Goal: Navigation & Orientation: Go to known website

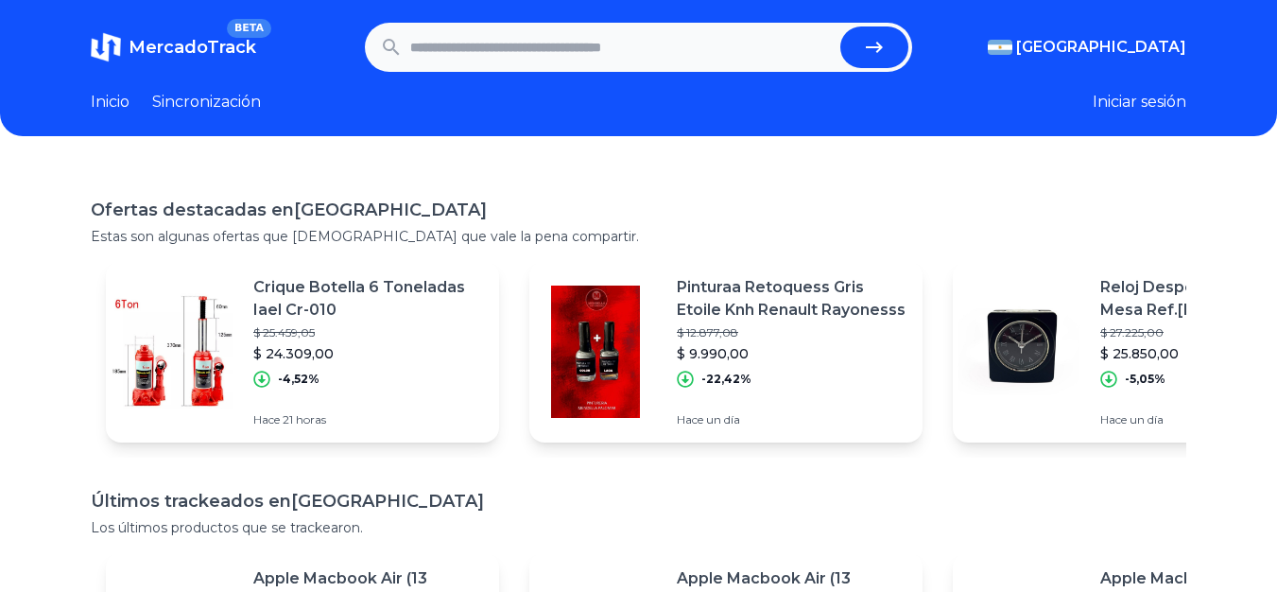
click at [1110, 63] on section "MercadoTrack BETA [GEOGRAPHIC_DATA] [GEOGRAPHIC_DATA] [GEOGRAPHIC_DATA] [GEOGRA…" at bounding box center [639, 47] width 1096 height 49
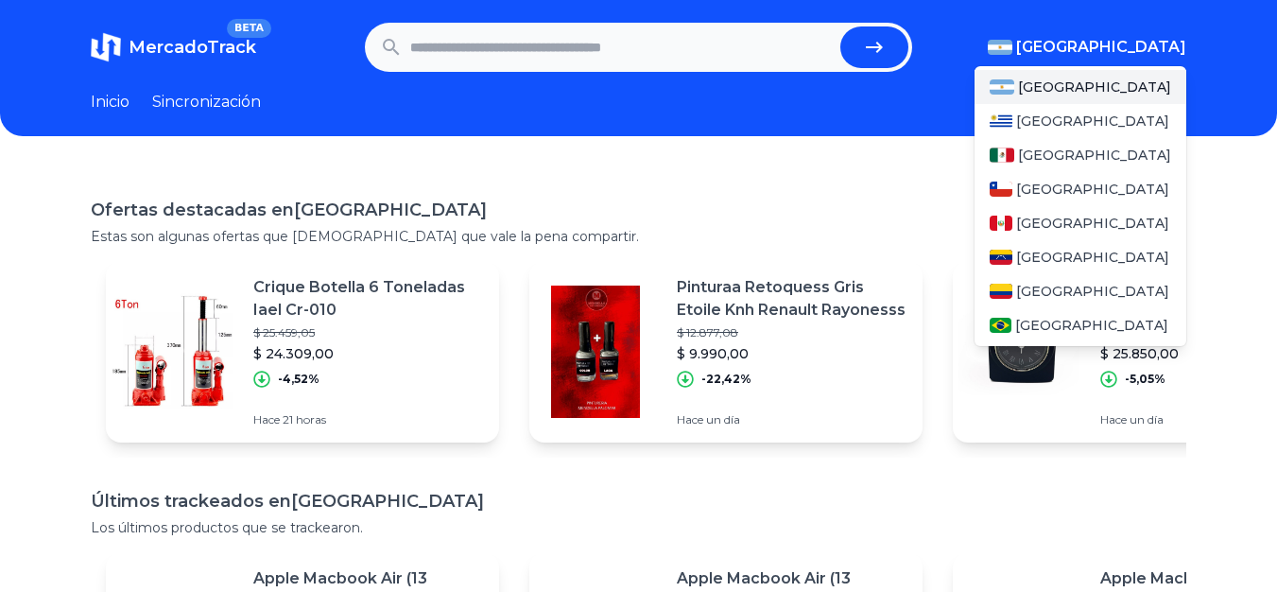
click at [1013, 47] on img "button" at bounding box center [1000, 47] width 25 height 15
click at [1052, 146] on span "[GEOGRAPHIC_DATA]" at bounding box center [1094, 155] width 153 height 19
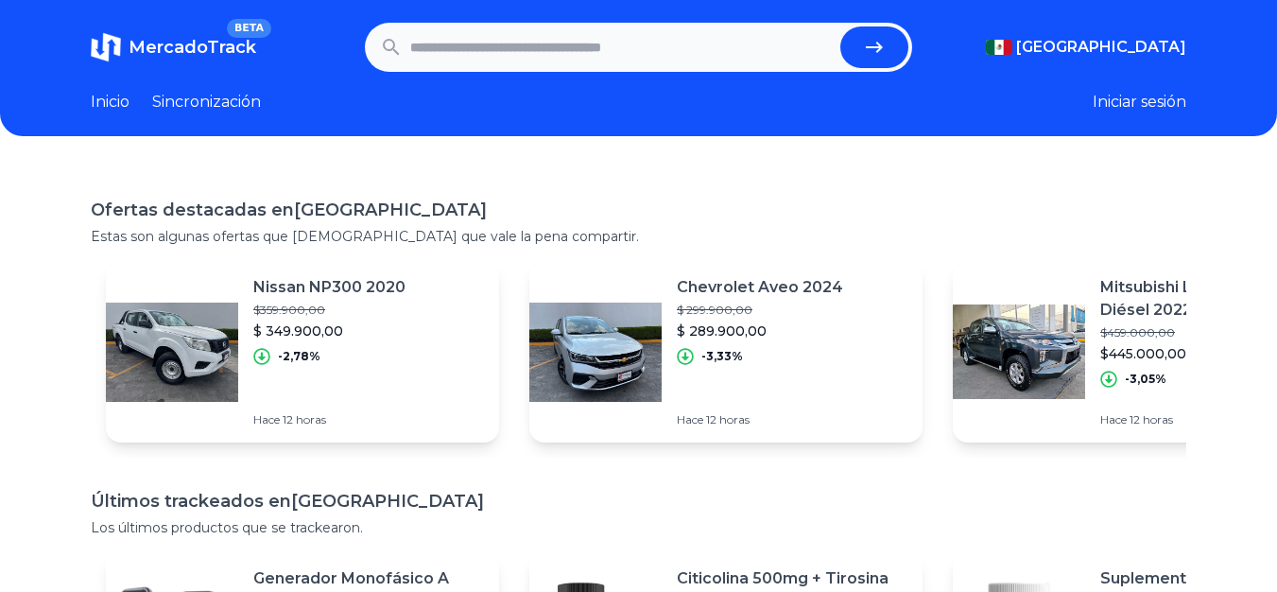
click at [802, 165] on div "MercadoTrack BETA [GEOGRAPHIC_DATA] [GEOGRAPHIC_DATA] [GEOGRAPHIC_DATA] [GEOGRA…" at bounding box center [638, 476] width 1277 height 953
